Goal: Task Accomplishment & Management: Manage account settings

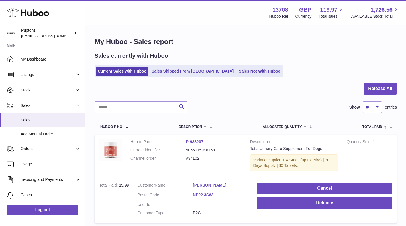
click at [43, 12] on icon at bounding box center [28, 12] width 42 height 11
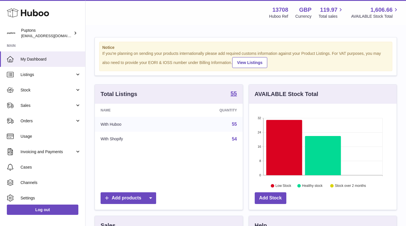
scroll to position [89, 148]
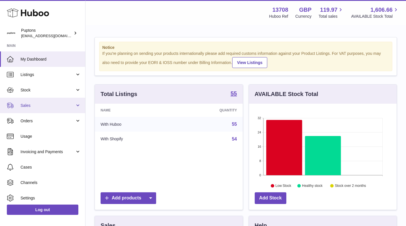
click at [40, 105] on span "Sales" at bounding box center [48, 105] width 54 height 5
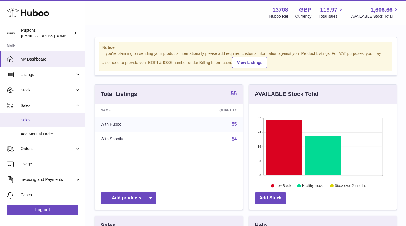
click at [41, 114] on link "Sales" at bounding box center [42, 120] width 85 height 14
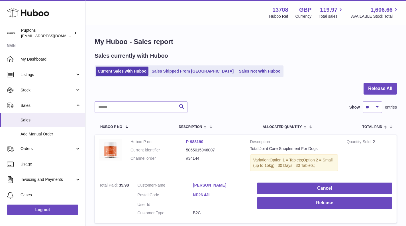
click at [227, 66] on ul "Current Sales with Huboo Sales Shipped From Huboo Sales Not With Huboo" at bounding box center [189, 71] width 189 height 12
click at [237, 67] on link "Sales Not With Huboo" at bounding box center [260, 70] width 46 height 9
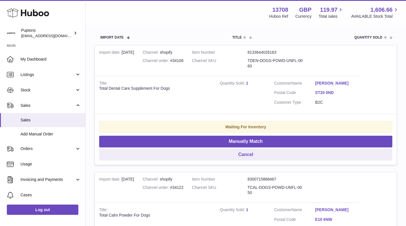
scroll to position [44, 0]
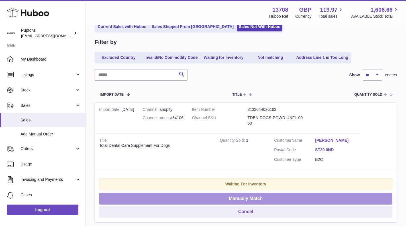
click at [266, 198] on button "Manually Match" at bounding box center [245, 198] width 293 height 12
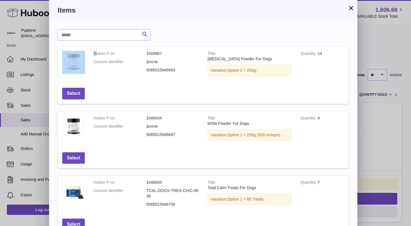
click at [95, 40] on div "Search Huboo P no Title Quantity Action Huboo P no 1049867 Current Identifier &…" at bounding box center [203, 217] width 308 height 393
click at [95, 40] on input "text" at bounding box center [104, 34] width 93 height 11
type input "******"
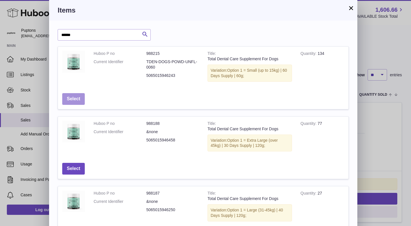
click at [79, 97] on button "Select" at bounding box center [73, 99] width 23 height 12
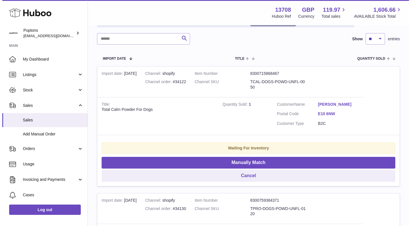
scroll to position [101, 0]
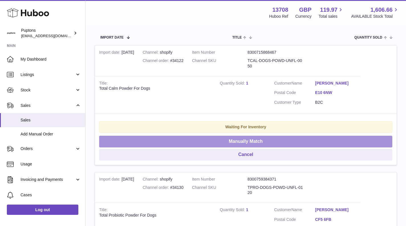
click at [256, 139] on button "Manually Match" at bounding box center [245, 141] width 293 height 12
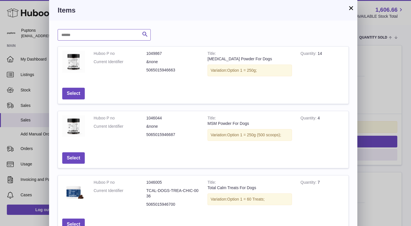
click at [83, 32] on input "text" at bounding box center [104, 34] width 93 height 11
type input "****"
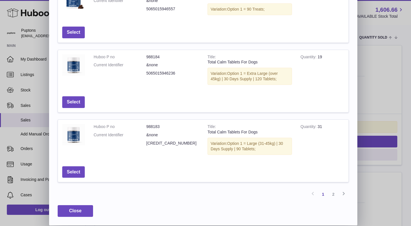
scroll to position [165, 0]
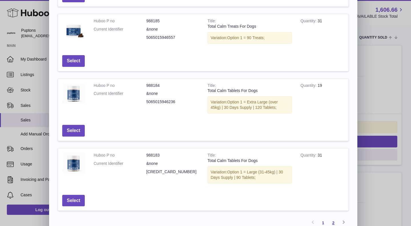
click at [328, 219] on link "2" at bounding box center [333, 222] width 10 height 10
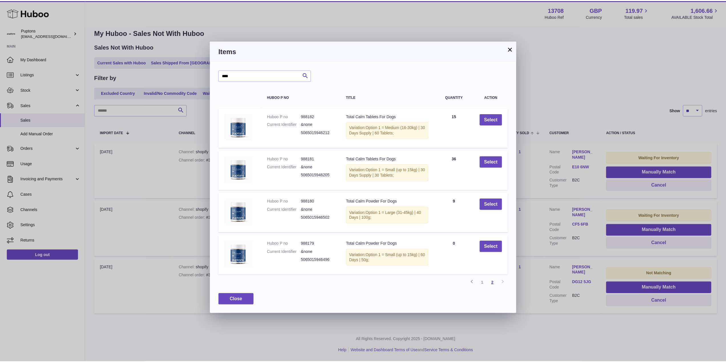
scroll to position [0, 0]
click at [410, 48] on button "×" at bounding box center [512, 48] width 7 height 7
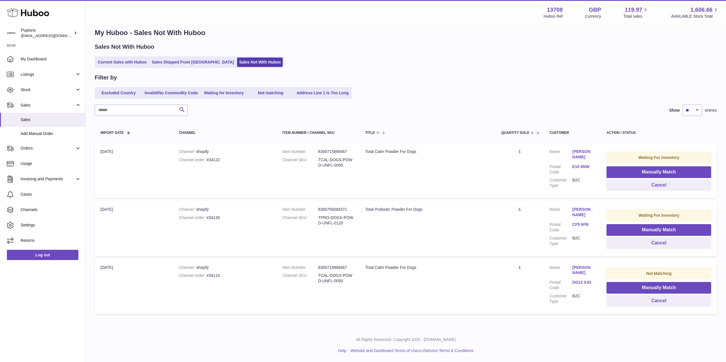
click at [127, 61] on link "Current Sales with Huboo" at bounding box center [122, 62] width 53 height 9
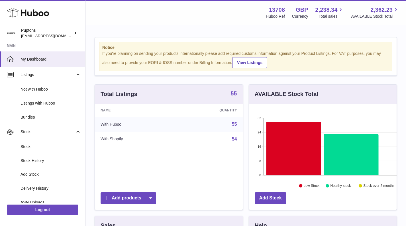
scroll to position [89, 148]
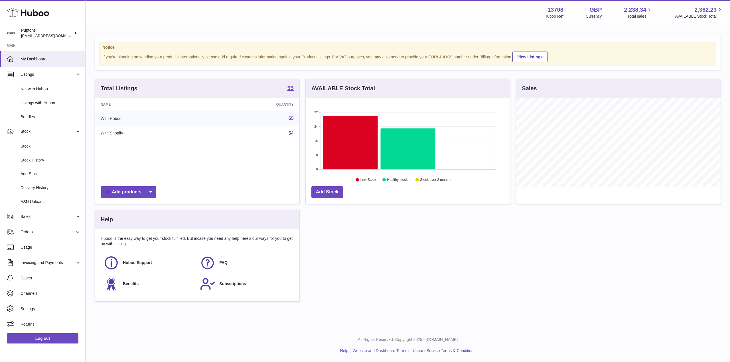
scroll to position [89, 204]
click at [36, 220] on link "Sales" at bounding box center [42, 216] width 85 height 15
click at [41, 229] on span "Sales" at bounding box center [51, 231] width 60 height 5
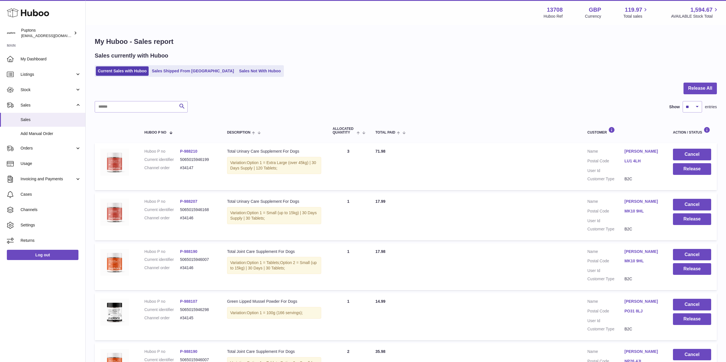
click at [244, 72] on link "Sales Not With Huboo" at bounding box center [260, 70] width 46 height 9
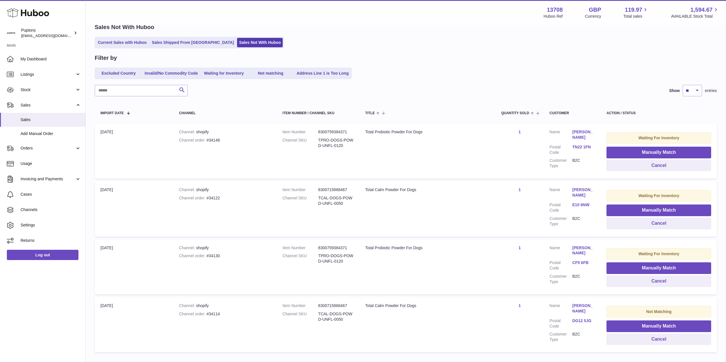
scroll to position [65, 0]
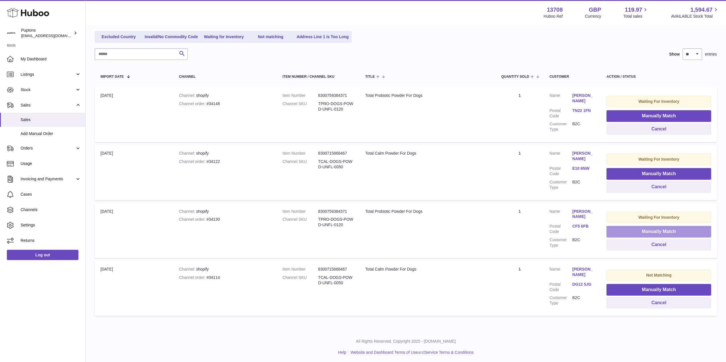
click at [636, 230] on button "Manually Match" at bounding box center [658, 232] width 105 height 12
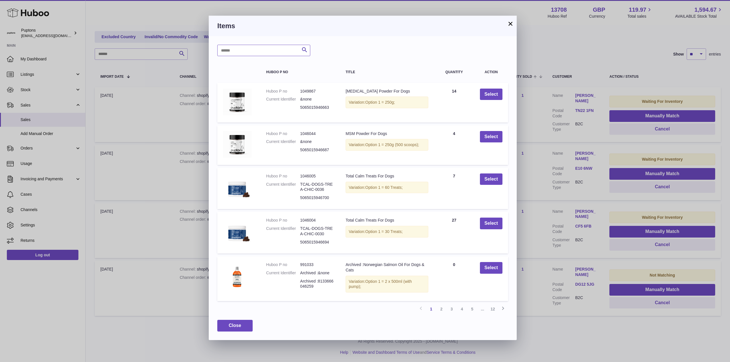
click at [254, 56] on input "text" at bounding box center [263, 50] width 93 height 11
type input "*********"
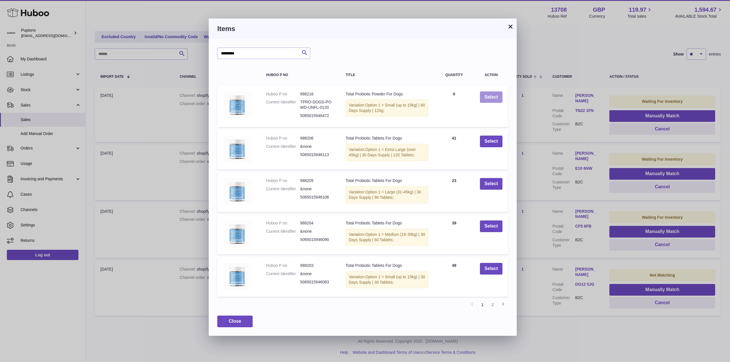
click at [484, 95] on button "Select" at bounding box center [491, 98] width 23 height 12
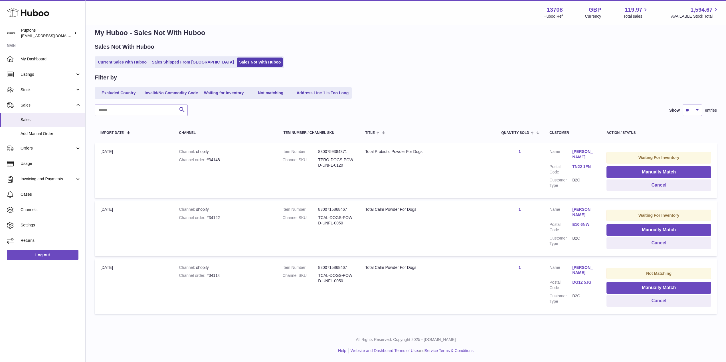
scroll to position [7, 0]
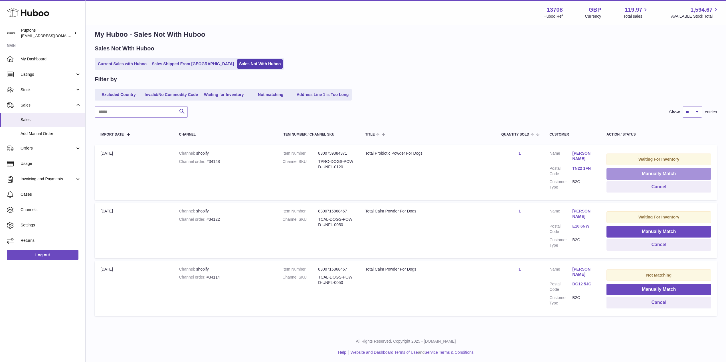
click at [635, 177] on button "Manually Match" at bounding box center [658, 174] width 105 height 12
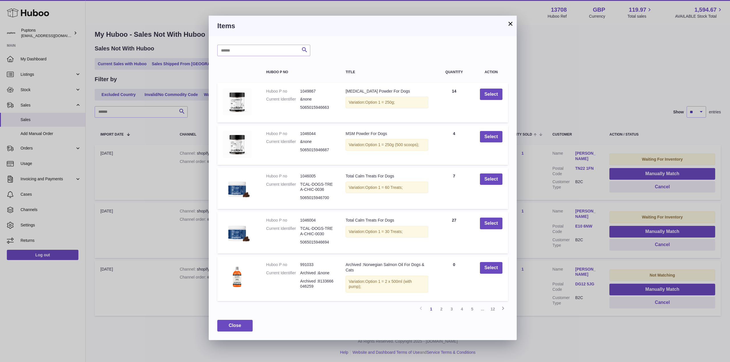
click at [509, 23] on button "×" at bounding box center [510, 23] width 7 height 7
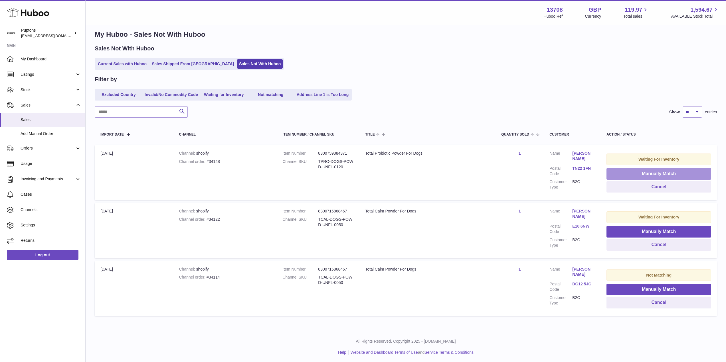
click at [643, 174] on button "Manually Match" at bounding box center [658, 174] width 105 height 12
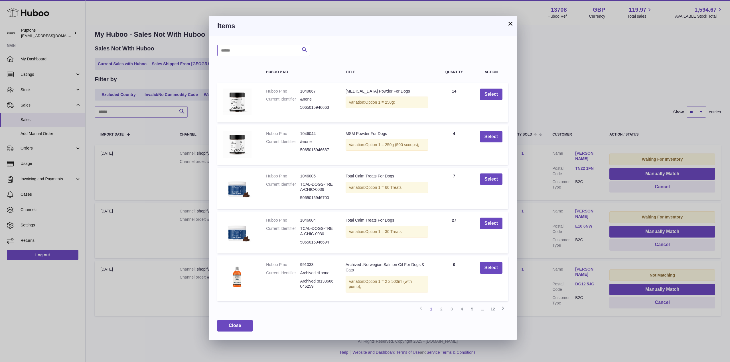
click at [254, 53] on input "text" at bounding box center [263, 50] width 93 height 11
type input "*********"
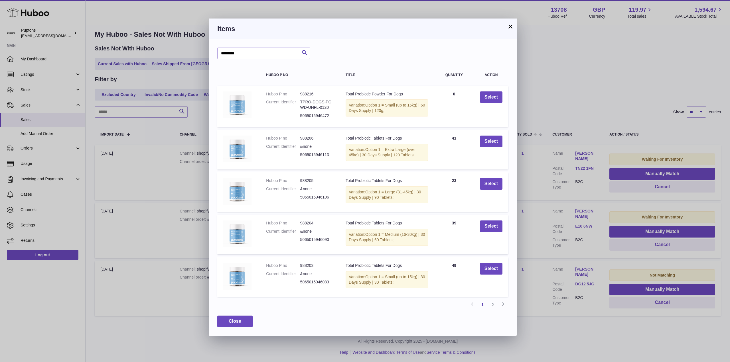
click at [494, 310] on link "2" at bounding box center [492, 305] width 10 height 10
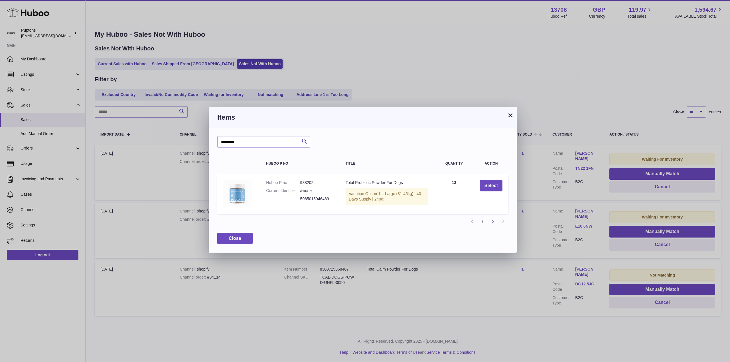
click at [480, 222] on link "1" at bounding box center [482, 222] width 10 height 10
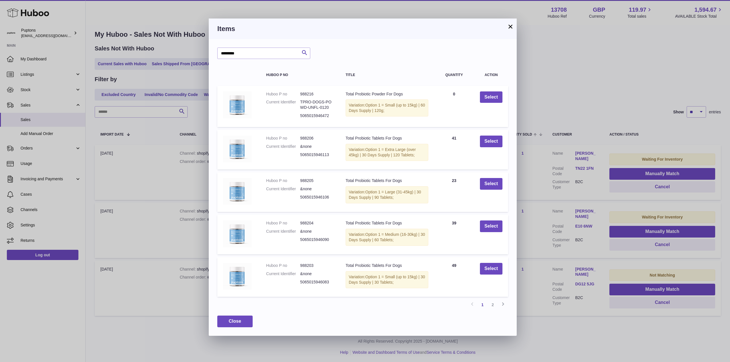
click at [511, 24] on button "×" at bounding box center [510, 26] width 7 height 7
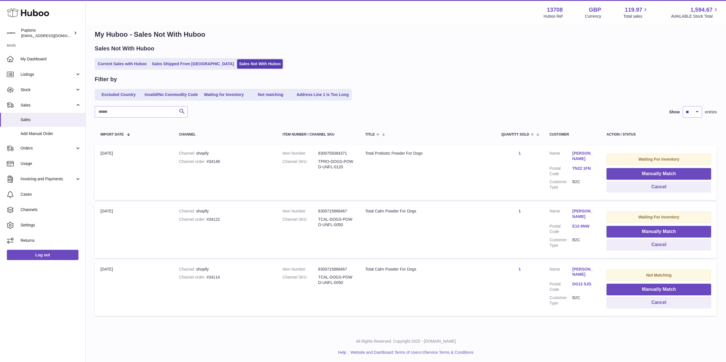
click at [40, 57] on span "My Dashboard" at bounding box center [51, 58] width 60 height 5
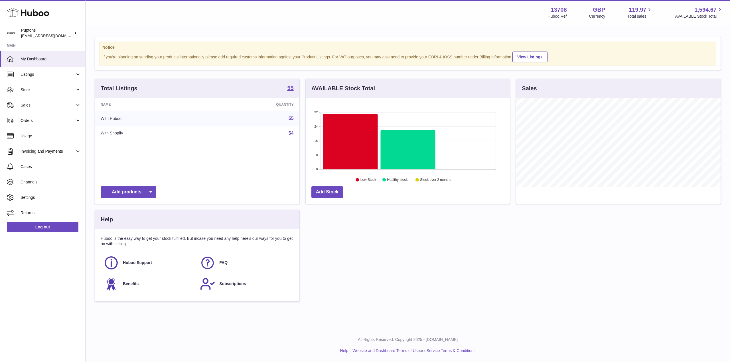
scroll to position [89, 204]
click at [32, 108] on link "Sales" at bounding box center [42, 104] width 85 height 15
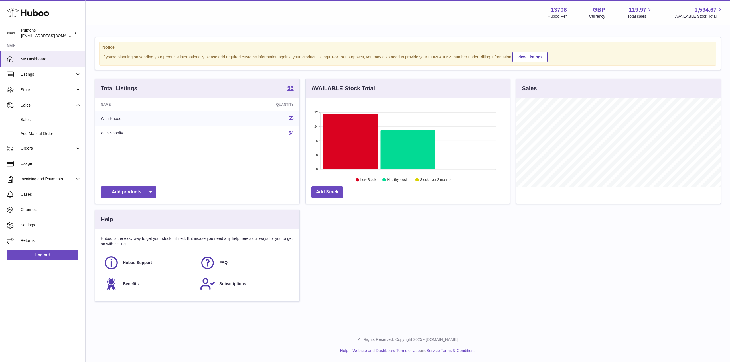
click at [31, 123] on link "Sales" at bounding box center [42, 120] width 85 height 14
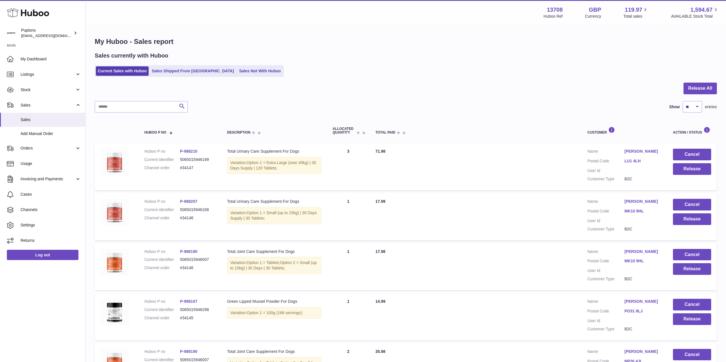
click at [237, 69] on link "Sales Not With Huboo" at bounding box center [260, 70] width 46 height 9
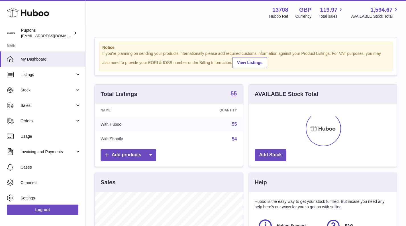
scroll to position [89, 148]
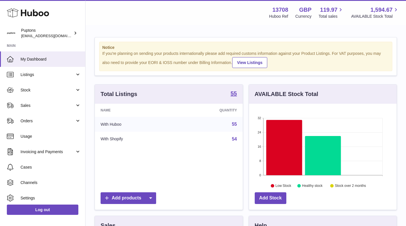
click at [38, 105] on span "Sales" at bounding box center [48, 105] width 54 height 5
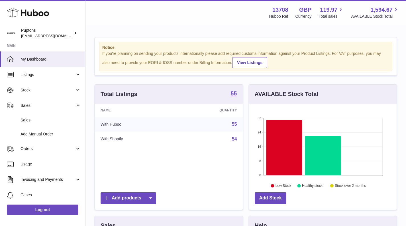
click at [34, 118] on span "Sales" at bounding box center [51, 119] width 60 height 5
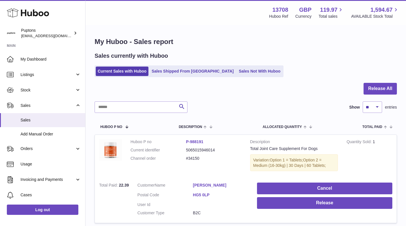
click at [242, 70] on link "Sales Not With Huboo" at bounding box center [260, 70] width 46 height 9
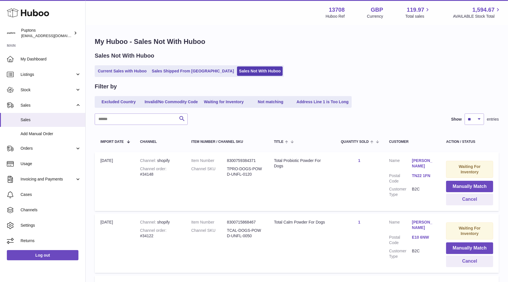
click at [129, 75] on link "Current Sales with Huboo" at bounding box center [122, 70] width 53 height 9
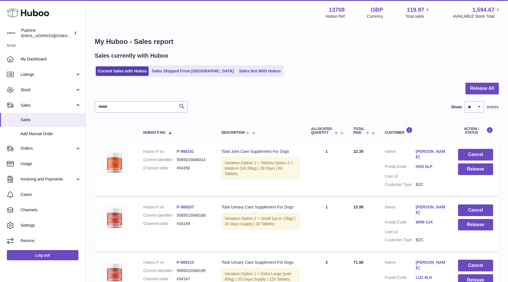
click at [237, 70] on link "Sales Not With Huboo" at bounding box center [260, 70] width 46 height 9
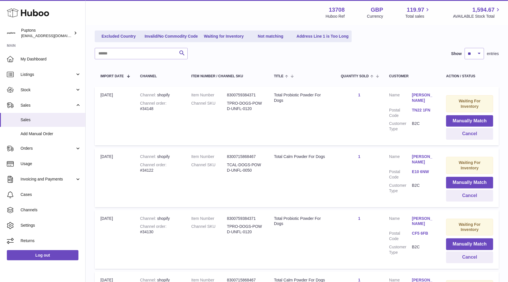
scroll to position [51, 0]
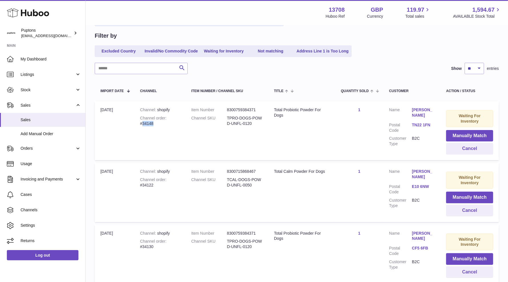
drag, startPoint x: 156, startPoint y: 125, endPoint x: 142, endPoint y: 123, distance: 13.9
click at [142, 123] on div "Channel order #34148" at bounding box center [160, 120] width 40 height 11
copy div "34148"
click at [462, 149] on button "Cancel" at bounding box center [469, 149] width 47 height 12
click at [150, 184] on div "Channel order #34130" at bounding box center [160, 182] width 40 height 11
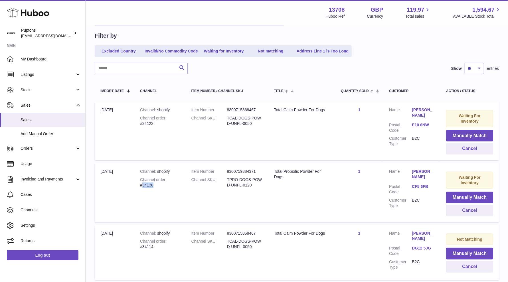
click at [150, 184] on div "Channel order #34130" at bounding box center [160, 182] width 40 height 11
copy div "34130"
click at [291, 205] on td "Title Total Probiotic Powder For Dogs" at bounding box center [301, 192] width 67 height 59
click at [460, 208] on button "Cancel" at bounding box center [469, 211] width 47 height 12
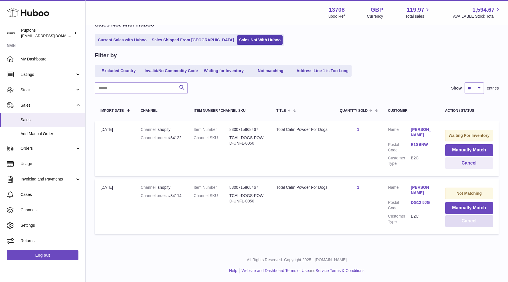
scroll to position [34, 0]
click at [116, 38] on link "Current Sales with Huboo" at bounding box center [122, 39] width 53 height 9
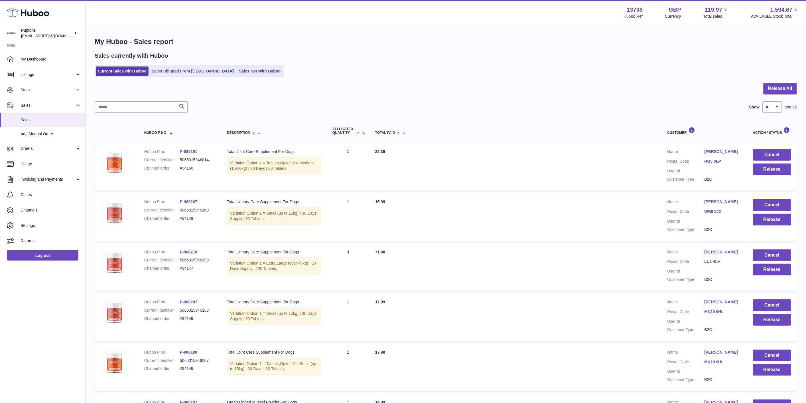
click at [237, 71] on link "Sales Not With Huboo" at bounding box center [260, 70] width 46 height 9
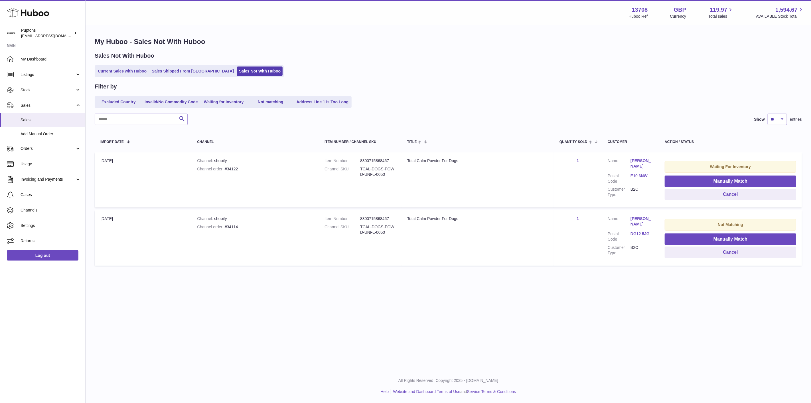
click at [130, 72] on link "Current Sales with Huboo" at bounding box center [122, 70] width 53 height 9
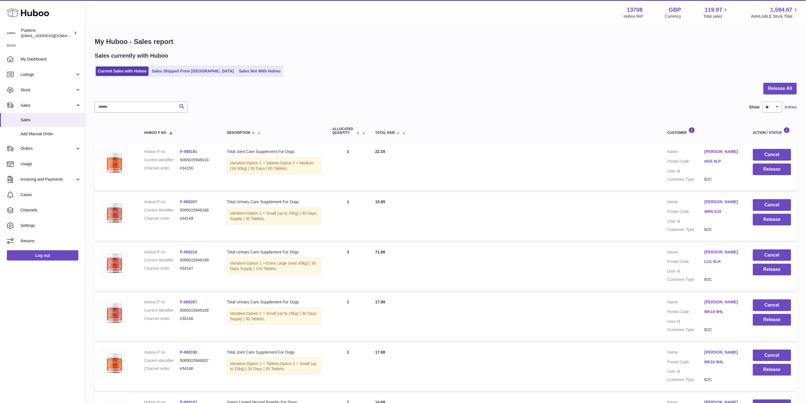
click at [237, 70] on link "Sales Not With Huboo" at bounding box center [260, 70] width 46 height 9
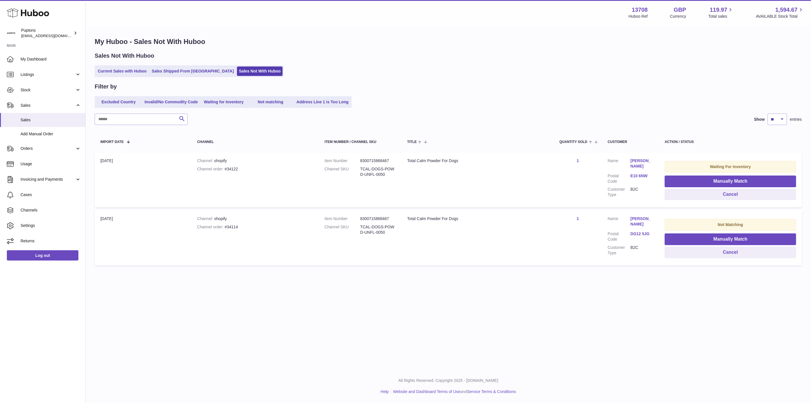
click at [121, 76] on link "Current Sales with Huboo" at bounding box center [122, 70] width 53 height 9
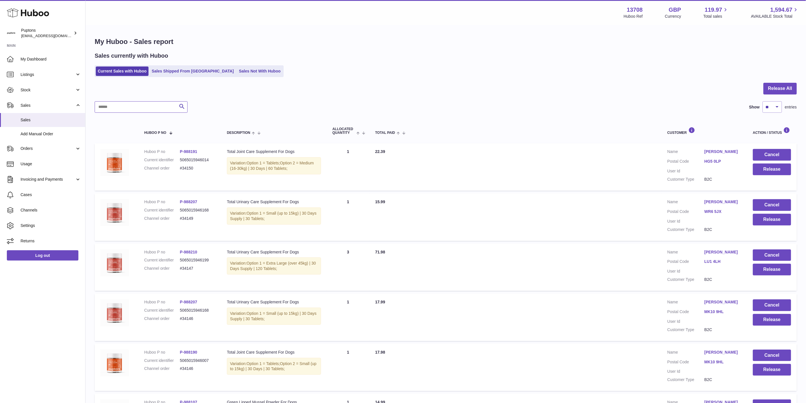
click at [126, 107] on input "text" at bounding box center [141, 106] width 93 height 11
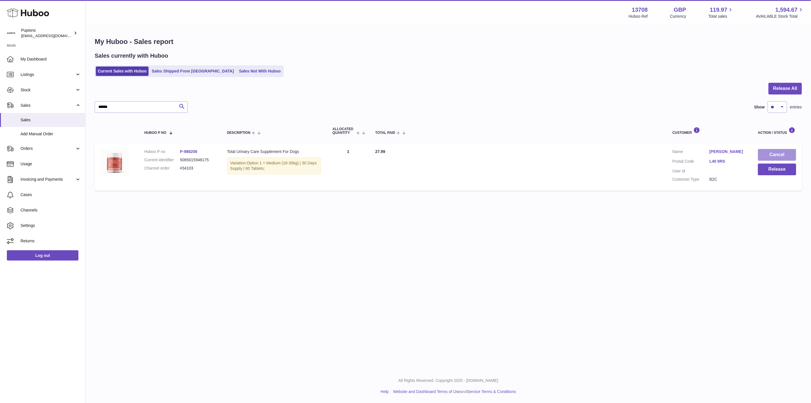
click at [768, 158] on button "Cancel" at bounding box center [777, 155] width 38 height 12
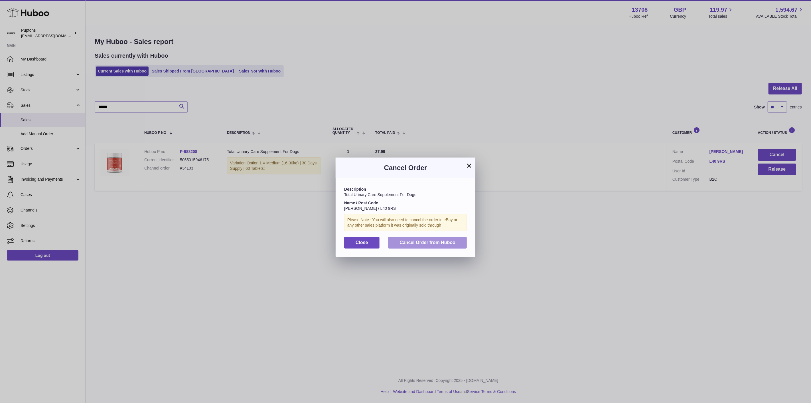
drag, startPoint x: 425, startPoint y: 249, endPoint x: 213, endPoint y: 267, distance: 212.6
click at [424, 245] on span "Cancel Order from Huboo" at bounding box center [427, 242] width 56 height 5
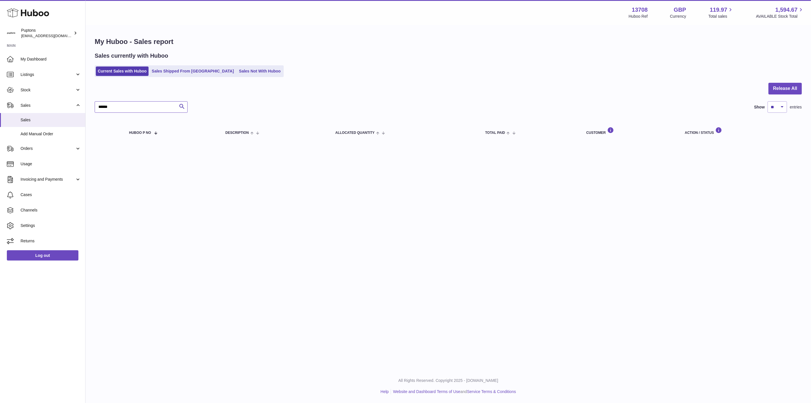
click at [146, 101] on input "******" at bounding box center [141, 106] width 93 height 11
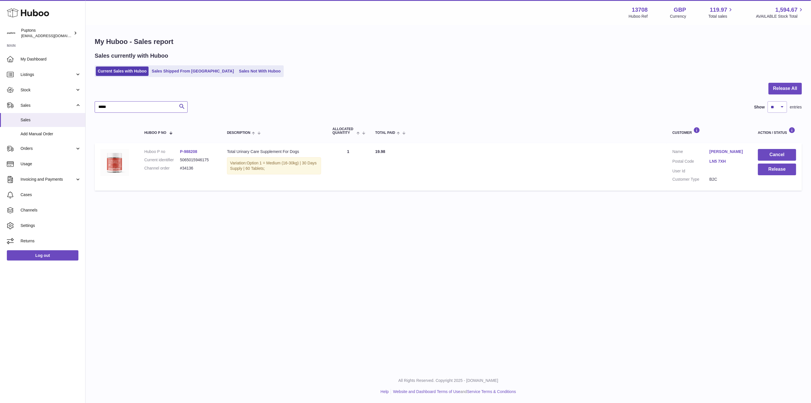
type input "*****"
click at [771, 155] on button "Cancel" at bounding box center [777, 155] width 38 height 12
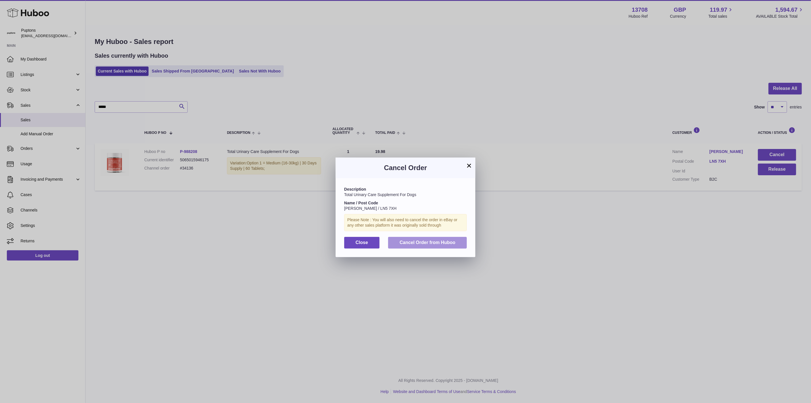
click at [418, 248] on button "Cancel Order from Huboo" at bounding box center [427, 243] width 79 height 12
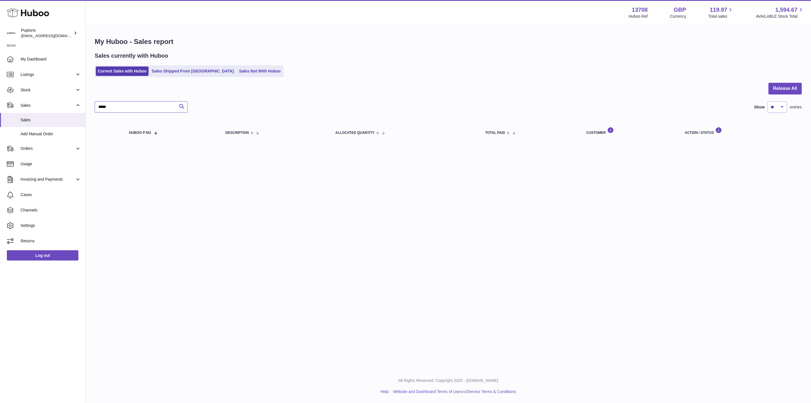
drag, startPoint x: 124, startPoint y: 107, endPoint x: 81, endPoint y: 110, distance: 42.9
click at [81, 110] on div "Huboo Puptons hello@puptons.com Main My Dashboard Listings Not with Huboo Listi…" at bounding box center [405, 201] width 811 height 403
click at [154, 257] on div "Menu Huboo 13708 Huboo Ref GBP Currency 119.97 Total sales 1,594.67 AVAILABLE S…" at bounding box center [448, 184] width 725 height 369
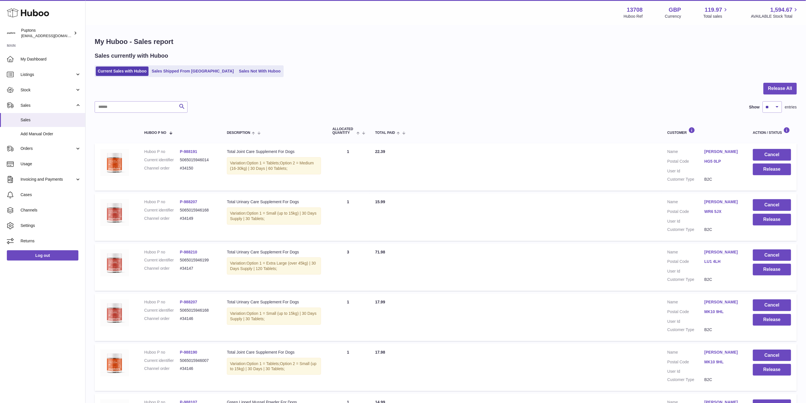
click at [237, 74] on link "Sales Not With Huboo" at bounding box center [260, 70] width 46 height 9
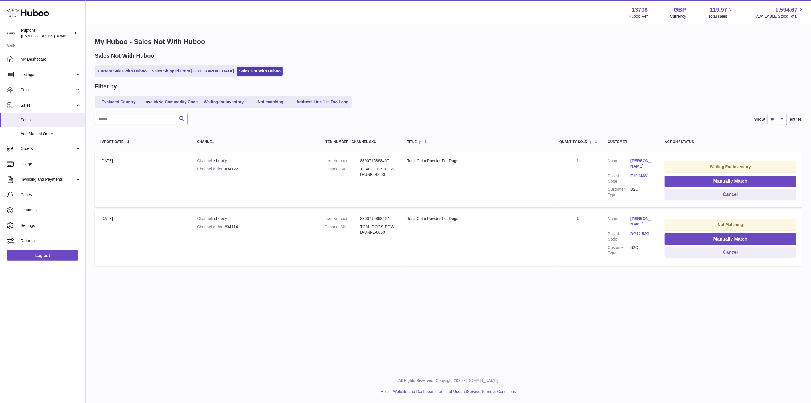
click at [225, 227] on div "Channel order #34114" at bounding box center [255, 226] width 116 height 5
copy div "34114"
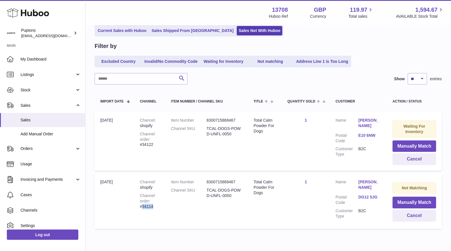
scroll to position [63, 0]
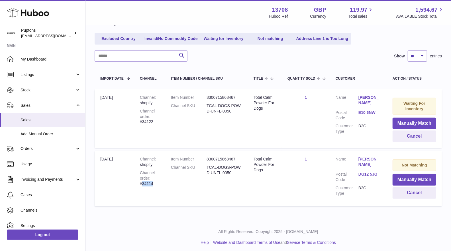
click at [149, 182] on div "Channel order #34114" at bounding box center [150, 178] width 20 height 16
click at [398, 193] on button "Cancel" at bounding box center [415, 193] width 44 height 12
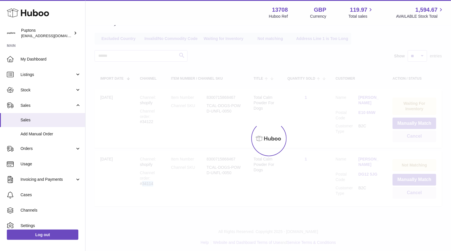
scroll to position [8, 0]
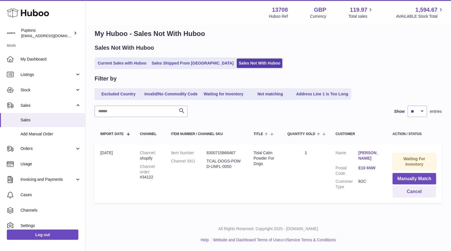
drag, startPoint x: 154, startPoint y: 175, endPoint x: 151, endPoint y: 175, distance: 3.4
click at [153, 175] on div "Channel order #34122" at bounding box center [150, 172] width 20 height 16
click at [149, 175] on div "Channel order #34122" at bounding box center [150, 172] width 20 height 16
copy div "34122"
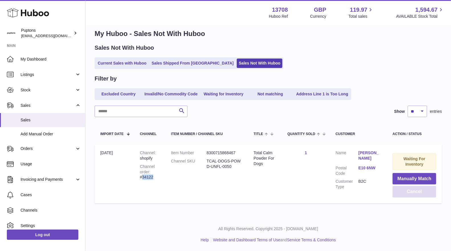
drag, startPoint x: 413, startPoint y: 193, endPoint x: 401, endPoint y: 191, distance: 12.1
click at [413, 193] on button "Cancel" at bounding box center [415, 192] width 44 height 12
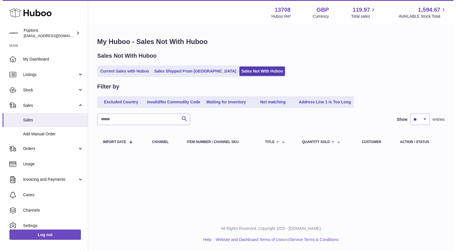
scroll to position [0, 0]
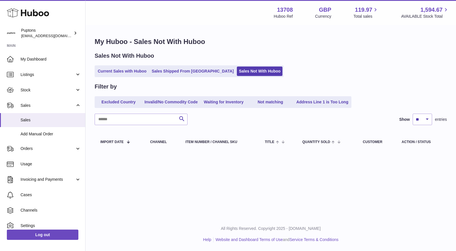
click at [139, 69] on link "Current Sales with Huboo" at bounding box center [122, 70] width 53 height 9
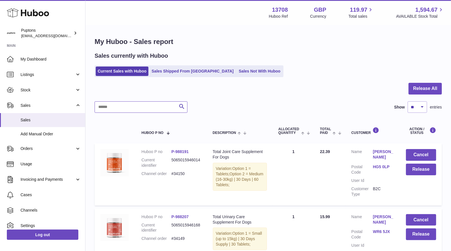
paste input "*****"
click at [131, 107] on input "*****" at bounding box center [141, 106] width 93 height 11
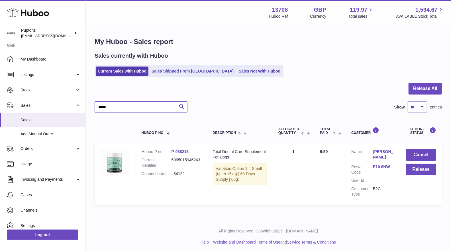
type input "*****"
click at [410, 153] on button "Cancel" at bounding box center [421, 155] width 30 height 12
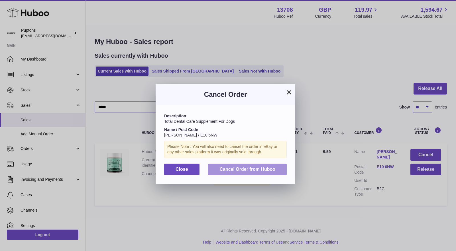
click at [263, 172] on button "Cancel Order from Huboo" at bounding box center [247, 169] width 79 height 12
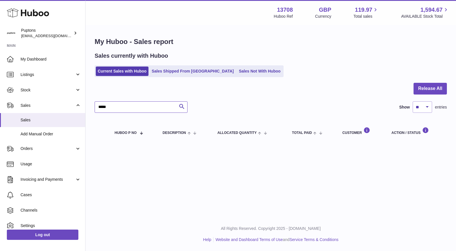
drag, startPoint x: 133, startPoint y: 109, endPoint x: 71, endPoint y: 113, distance: 61.7
click at [71, 113] on div "Huboo Puptons hello@puptons.com Main My Dashboard Listings Not with Huboo Listi…" at bounding box center [228, 125] width 456 height 251
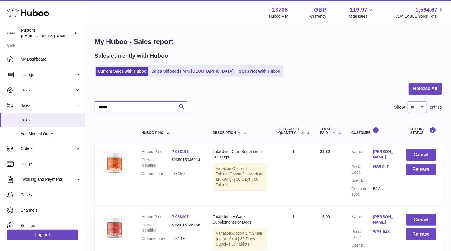
type input "******"
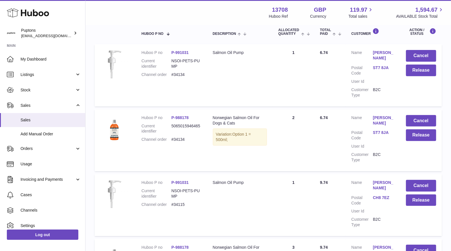
scroll to position [70, 0]
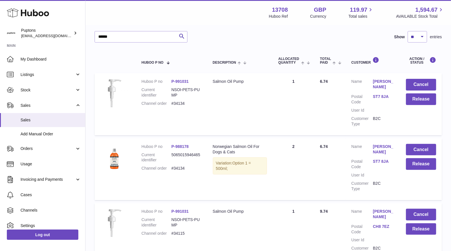
click at [180, 168] on dd "#34134" at bounding box center [187, 167] width 30 height 5
copy dd "34134"
click at [418, 84] on button "Cancel" at bounding box center [421, 85] width 30 height 12
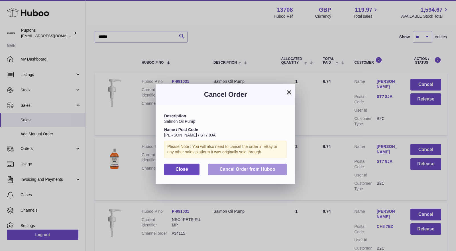
click at [258, 168] on span "Cancel Order from Huboo" at bounding box center [248, 168] width 56 height 5
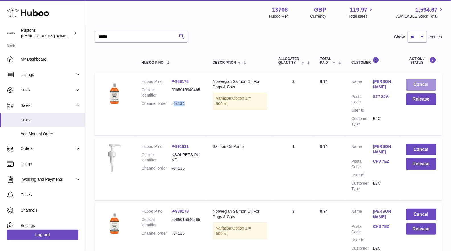
click at [416, 81] on button "Cancel" at bounding box center [421, 85] width 30 height 12
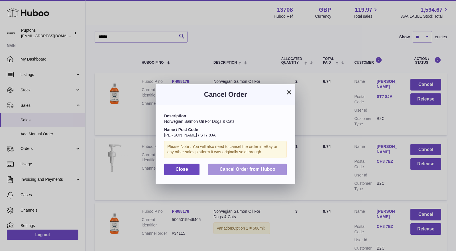
click at [264, 166] on span "Cancel Order from Huboo" at bounding box center [248, 168] width 56 height 5
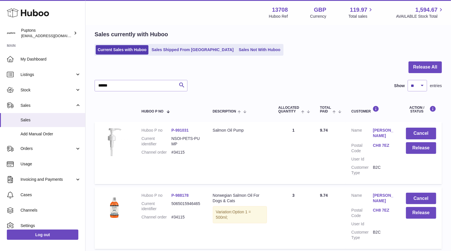
scroll to position [0, 0]
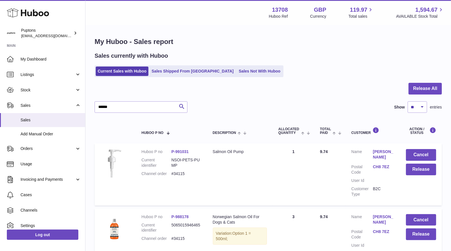
click at [30, 59] on span "My Dashboard" at bounding box center [51, 58] width 60 height 5
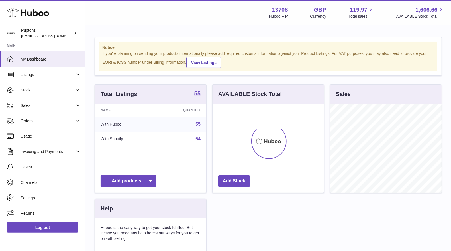
scroll to position [89, 111]
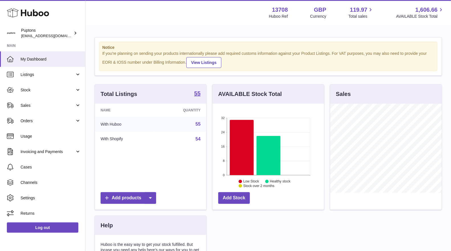
click at [33, 105] on span "Sales" at bounding box center [48, 105] width 54 height 5
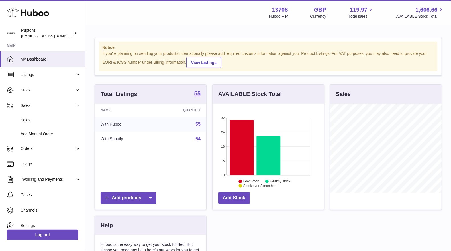
click at [31, 117] on span "Sales" at bounding box center [51, 119] width 60 height 5
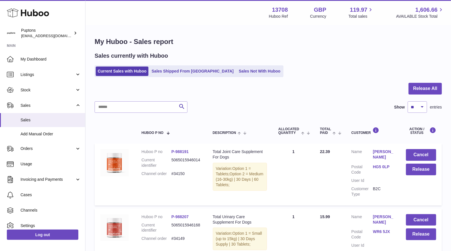
click at [237, 70] on link "Sales Not With Huboo" at bounding box center [260, 70] width 46 height 9
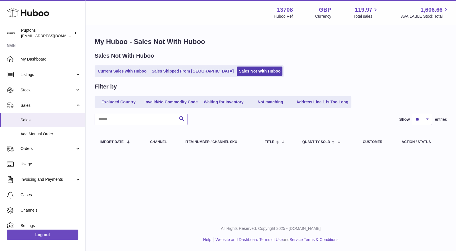
click at [117, 70] on link "Current Sales with Huboo" at bounding box center [122, 70] width 53 height 9
